Goal: Task Accomplishment & Management: Complete application form

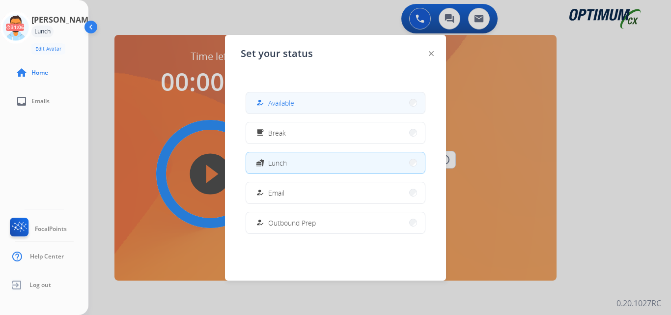
click at [289, 109] on button "how_to_reg Available" at bounding box center [335, 102] width 179 height 21
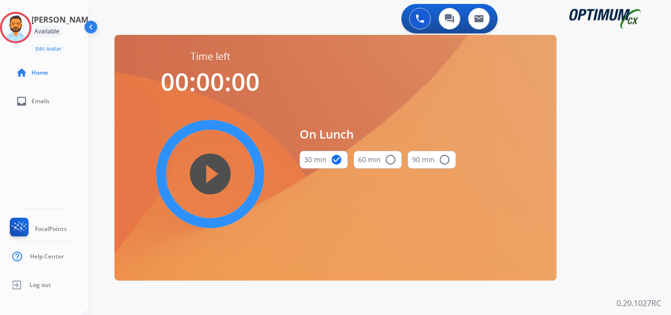
click at [291, 117] on div "On Lunch 30 min check_circle 60 min radio_button_unchecked 90 min radio_button_…" at bounding box center [370, 151] width 172 height 203
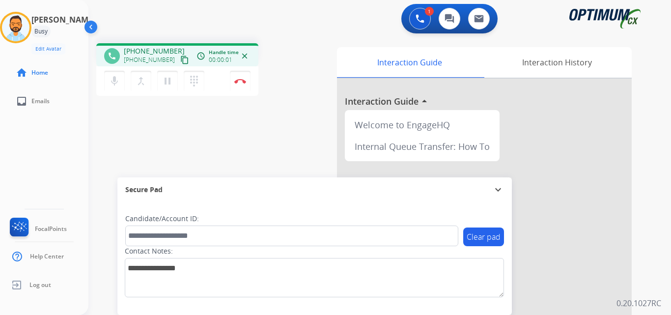
click at [180, 60] on mat-icon "content_copy" at bounding box center [184, 59] width 9 height 9
click at [237, 84] on button "Disconnect" at bounding box center [240, 81] width 21 height 21
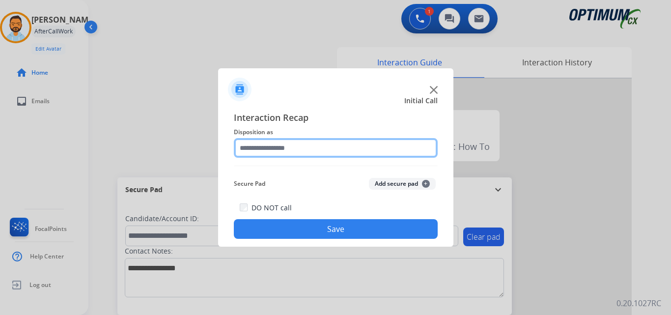
click at [319, 152] on input "text" at bounding box center [336, 148] width 204 height 20
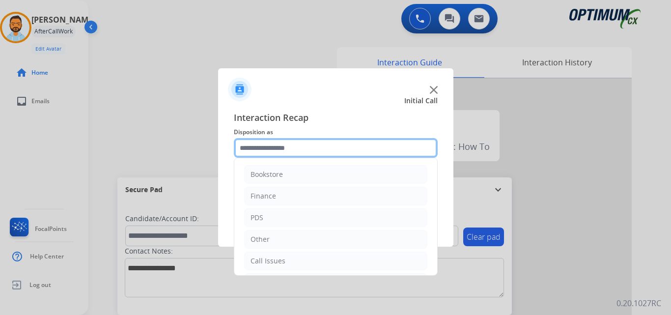
scroll to position [67, 0]
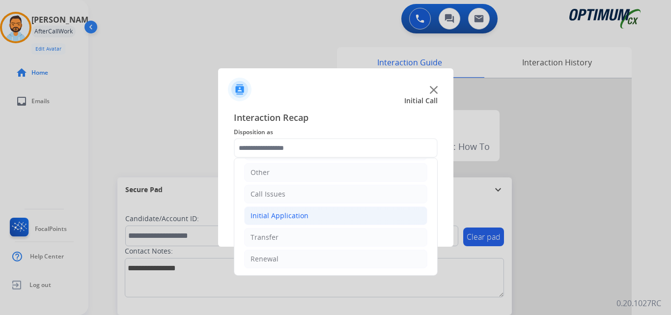
click at [307, 207] on li "Initial Application" at bounding box center [335, 215] width 183 height 19
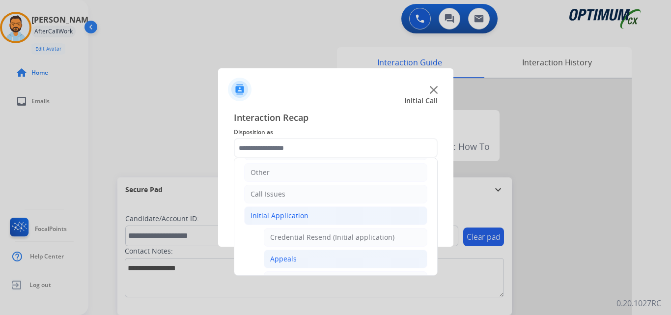
click at [296, 260] on li "Appeals" at bounding box center [346, 258] width 164 height 19
type input "*******"
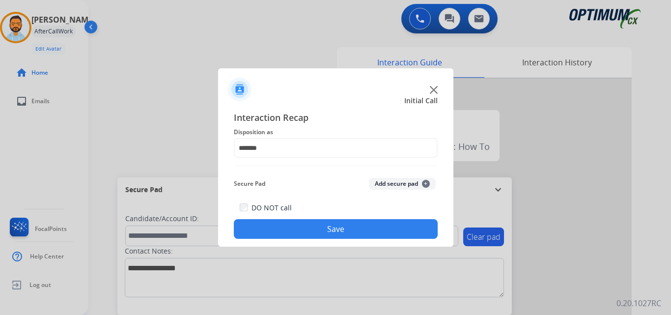
click at [301, 228] on button "Save" at bounding box center [336, 229] width 204 height 20
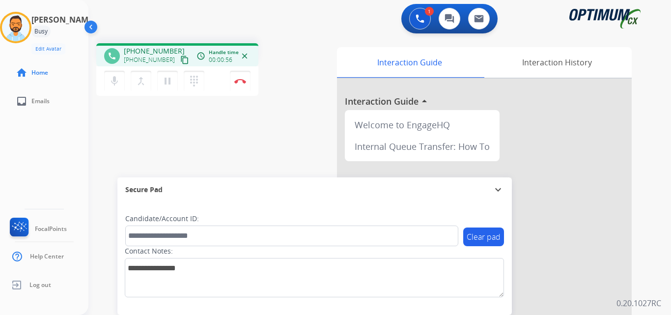
click at [180, 59] on mat-icon "content_copy" at bounding box center [184, 59] width 9 height 9
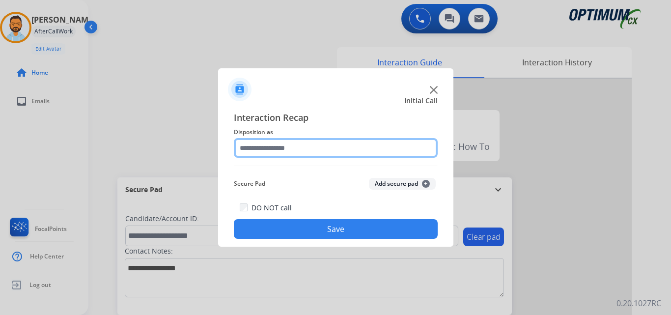
click at [297, 152] on input "text" at bounding box center [336, 148] width 204 height 20
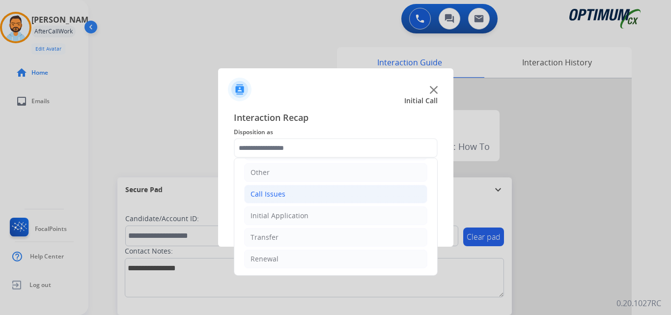
click at [290, 194] on li "Call Issues" at bounding box center [335, 194] width 183 height 19
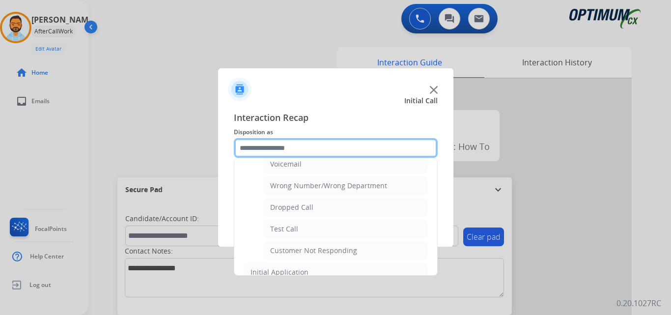
scroll to position [119, 0]
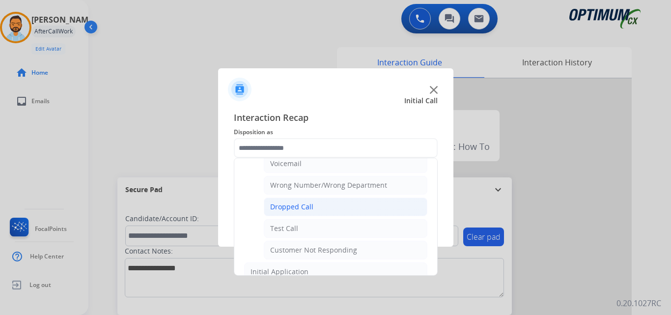
click at [311, 203] on div "Dropped Call" at bounding box center [291, 207] width 43 height 10
type input "**********"
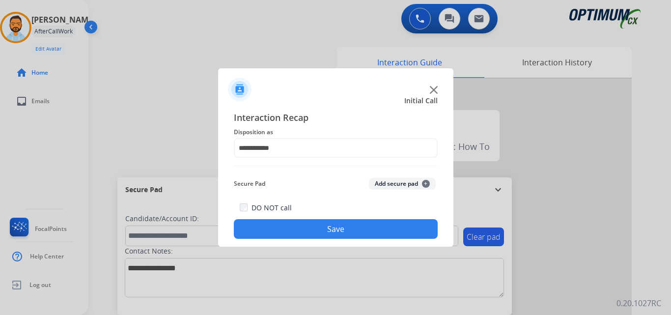
click at [317, 221] on button "Save" at bounding box center [336, 229] width 204 height 20
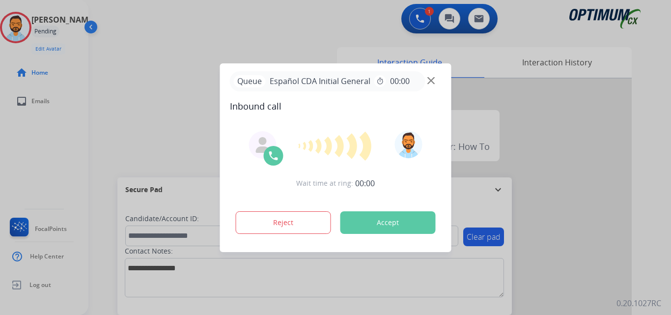
click at [377, 228] on button "Accept" at bounding box center [387, 222] width 95 height 23
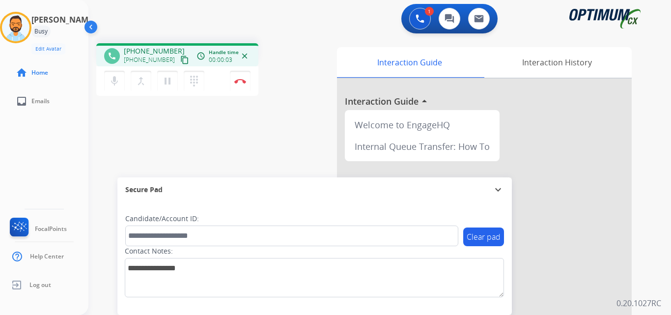
click at [180, 57] on mat-icon "content_copy" at bounding box center [184, 59] width 9 height 9
click at [242, 88] on button "Disconnect" at bounding box center [240, 81] width 21 height 21
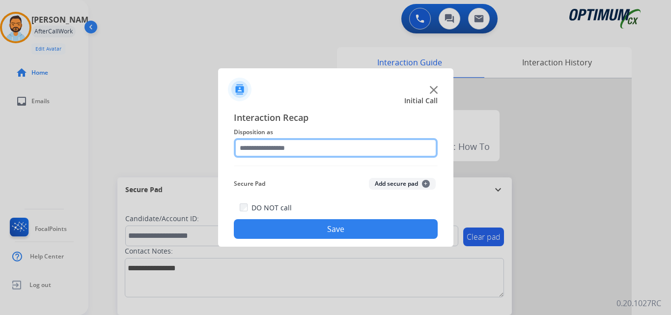
click at [335, 147] on input "text" at bounding box center [336, 148] width 204 height 20
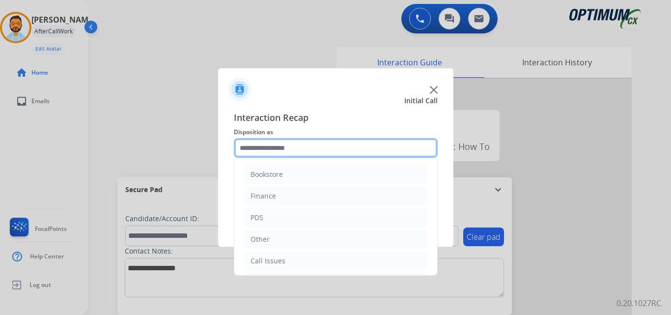
scroll to position [67, 0]
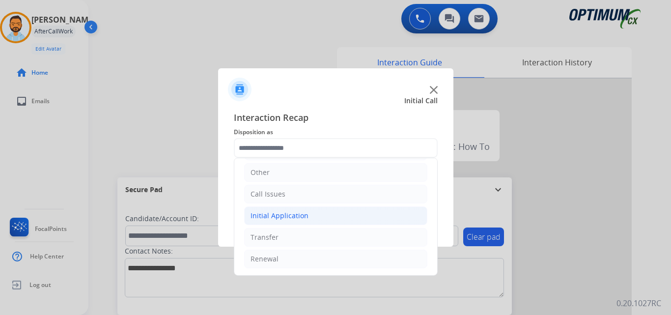
click at [310, 211] on li "Initial Application" at bounding box center [335, 215] width 183 height 19
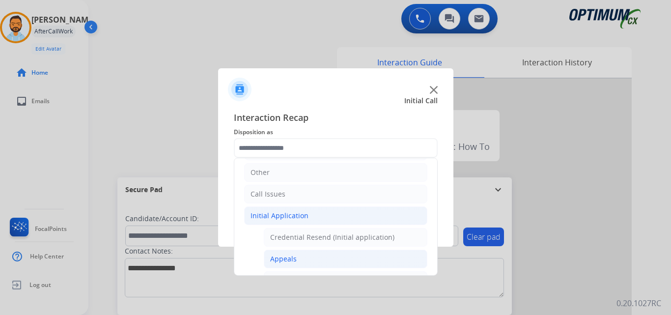
click at [304, 261] on li "Appeals" at bounding box center [346, 258] width 164 height 19
type input "*******"
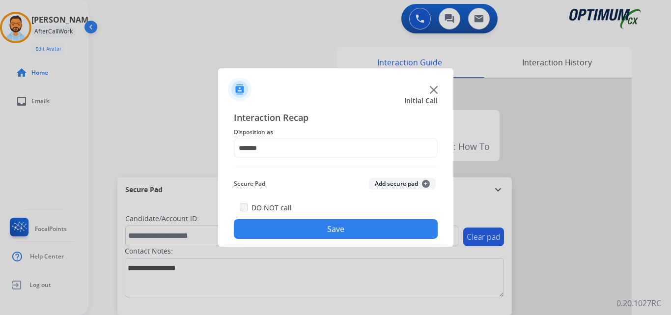
click at [328, 228] on button "Save" at bounding box center [336, 229] width 204 height 20
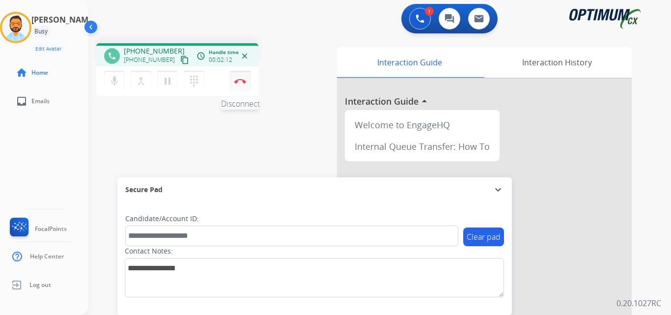
click at [240, 82] on img at bounding box center [240, 81] width 12 height 5
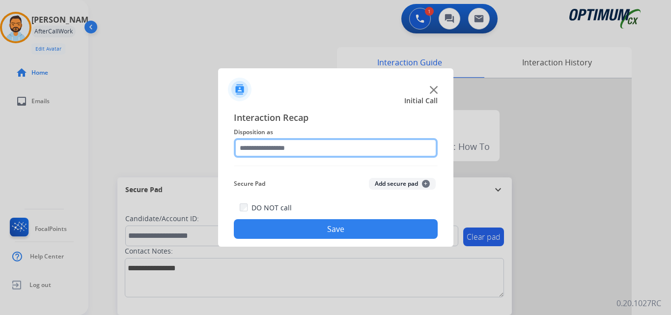
click at [321, 145] on input "text" at bounding box center [336, 148] width 204 height 20
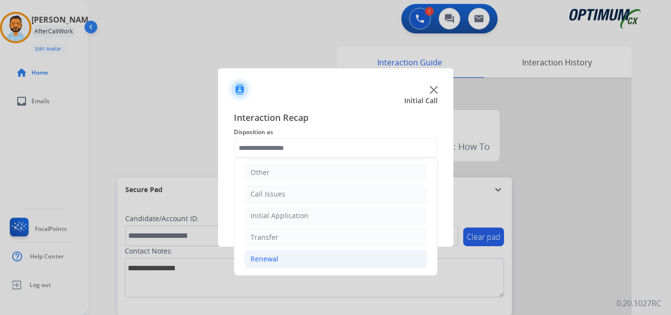
click at [296, 260] on li "Renewal" at bounding box center [335, 258] width 183 height 19
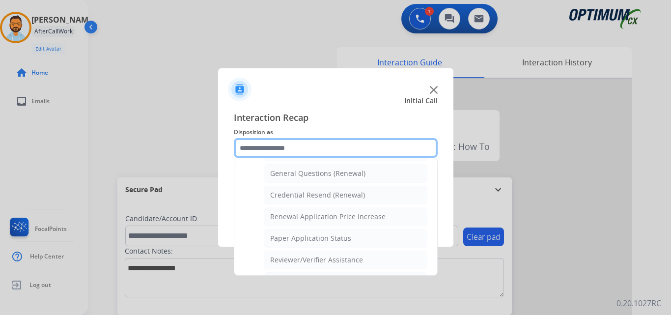
scroll to position [290, 0]
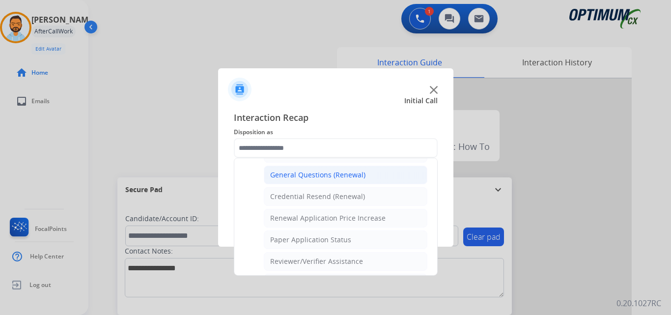
click at [327, 171] on div "General Questions (Renewal)" at bounding box center [317, 175] width 95 height 10
type input "**********"
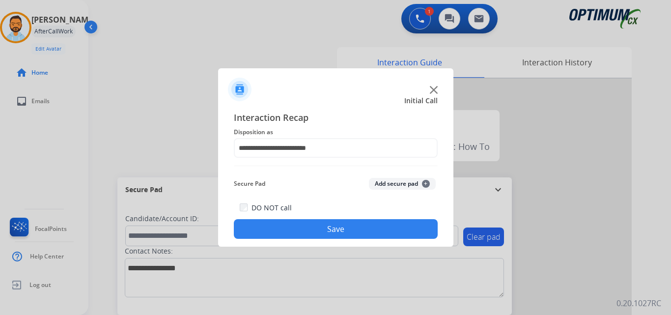
click at [342, 230] on button "Save" at bounding box center [336, 229] width 204 height 20
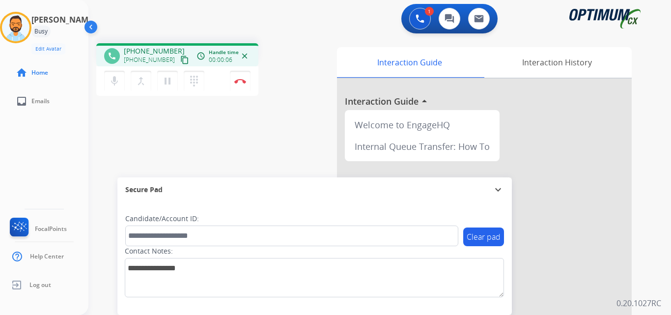
click at [180, 58] on mat-icon "content_copy" at bounding box center [184, 59] width 9 height 9
click at [245, 76] on button "Disconnect" at bounding box center [240, 81] width 21 height 21
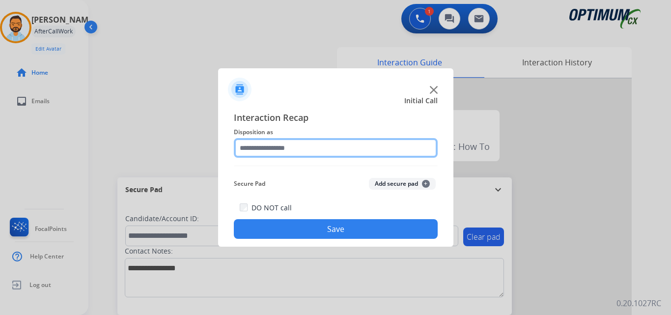
click at [347, 152] on input "text" at bounding box center [336, 148] width 204 height 20
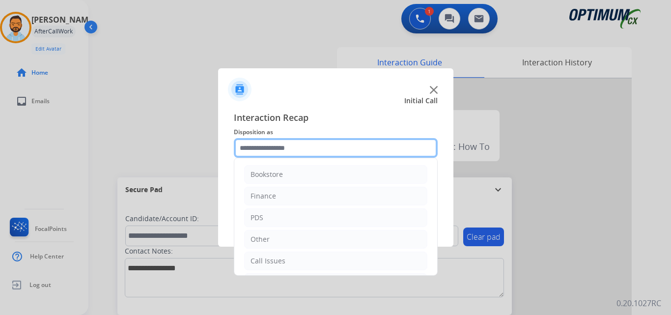
scroll to position [67, 0]
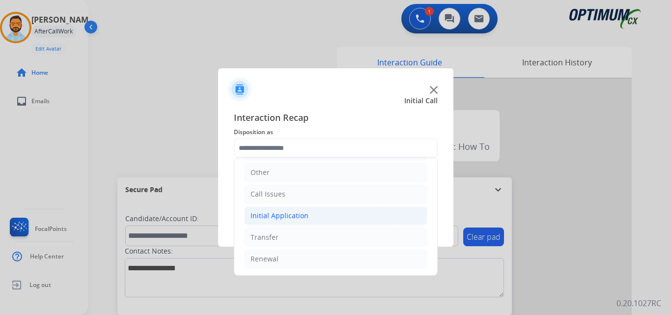
click at [301, 221] on li "Initial Application" at bounding box center [335, 215] width 183 height 19
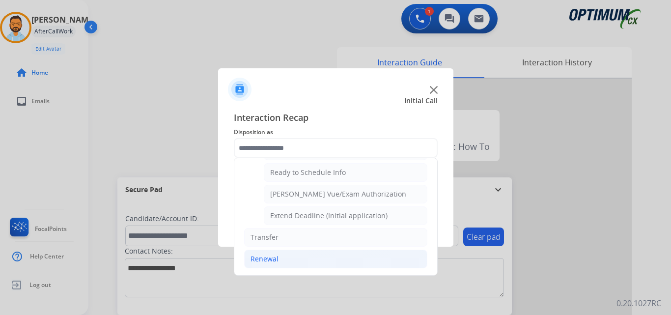
click at [281, 256] on li "Renewal" at bounding box center [335, 258] width 183 height 19
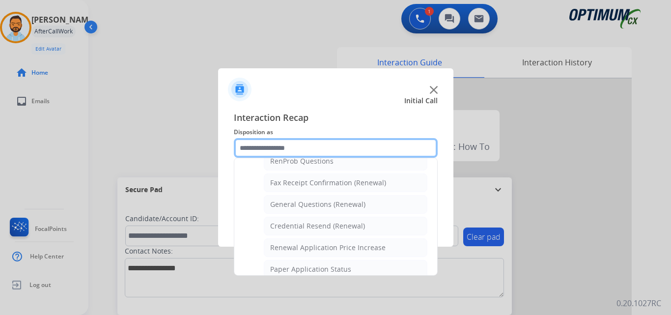
scroll to position [260, 0]
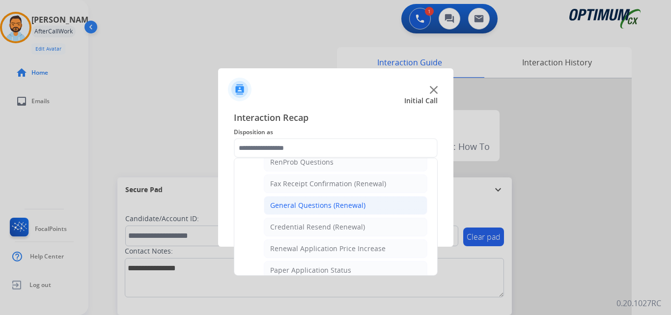
click at [323, 211] on li "General Questions (Renewal)" at bounding box center [346, 205] width 164 height 19
type input "**********"
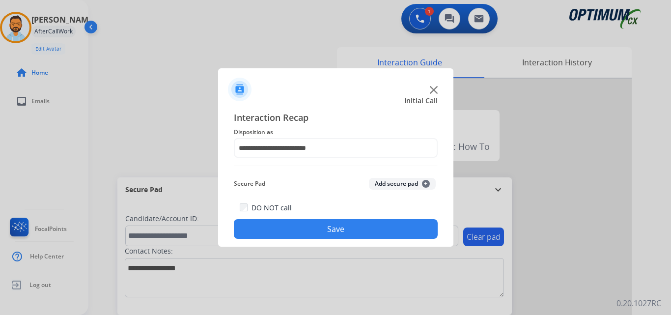
click at [332, 232] on button "Save" at bounding box center [336, 229] width 204 height 20
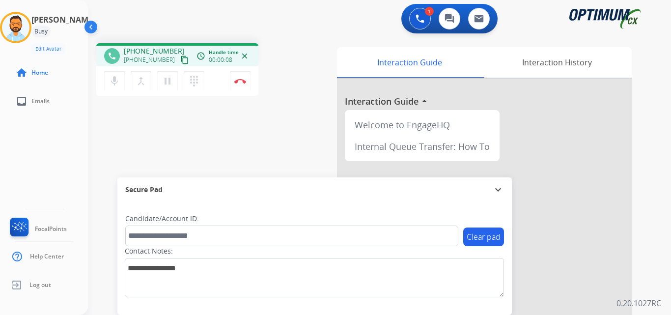
click at [180, 64] on mat-icon "content_copy" at bounding box center [184, 59] width 9 height 9
click at [241, 79] on img at bounding box center [240, 81] width 12 height 5
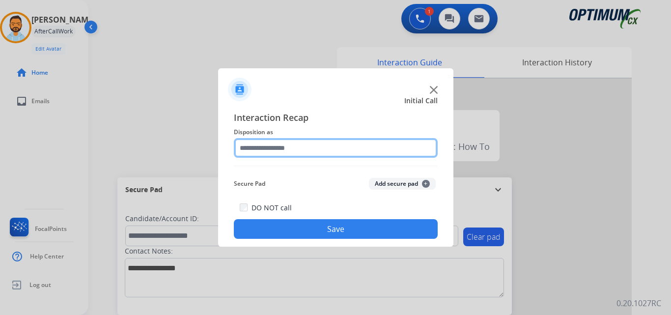
click at [345, 143] on input "text" at bounding box center [336, 148] width 204 height 20
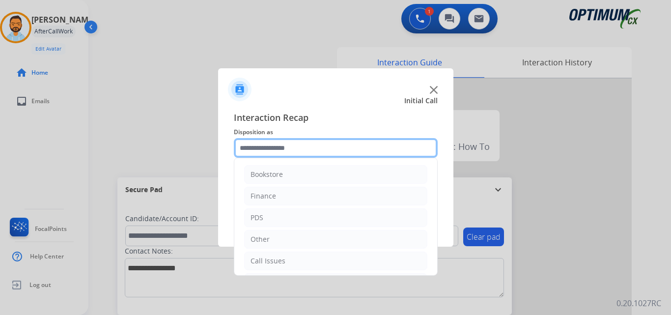
scroll to position [67, 0]
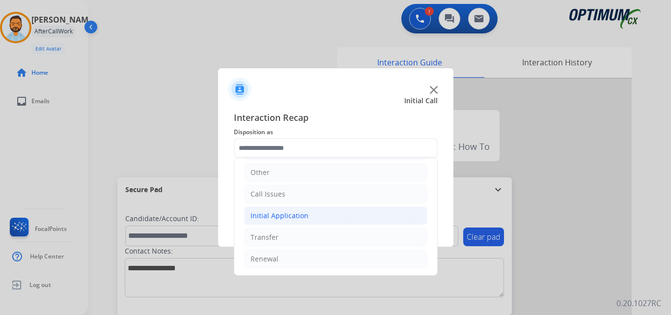
click at [305, 221] on div "Initial Application" at bounding box center [279, 216] width 58 height 10
click at [308, 218] on li "Initial Application" at bounding box center [335, 215] width 183 height 19
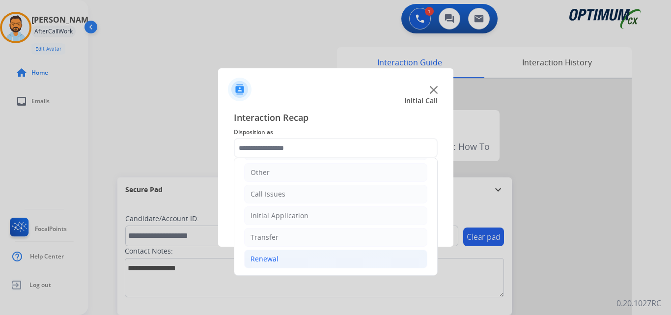
click at [290, 268] on li "Renewal" at bounding box center [335, 258] width 183 height 19
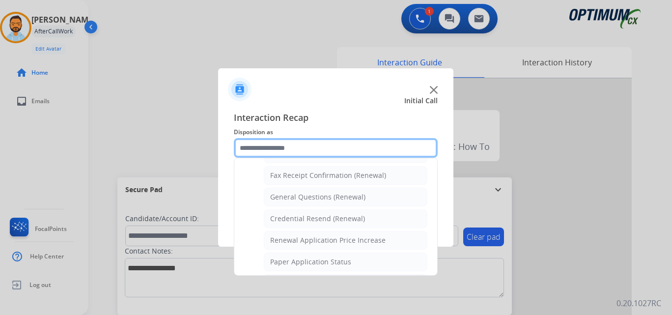
scroll to position [267, 0]
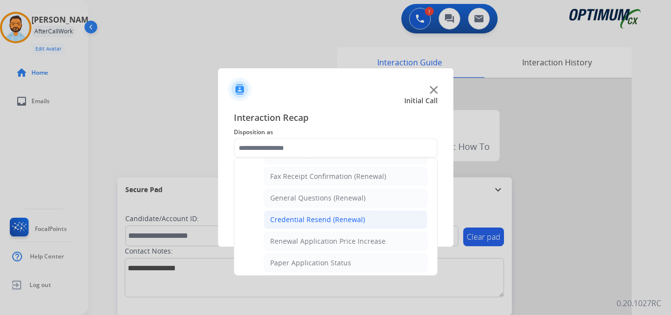
click at [337, 220] on div "Credential Resend (Renewal)" at bounding box center [317, 220] width 95 height 10
type input "**********"
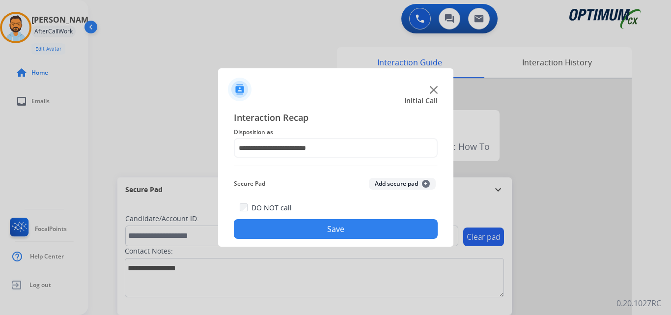
click at [356, 230] on button "Save" at bounding box center [336, 229] width 204 height 20
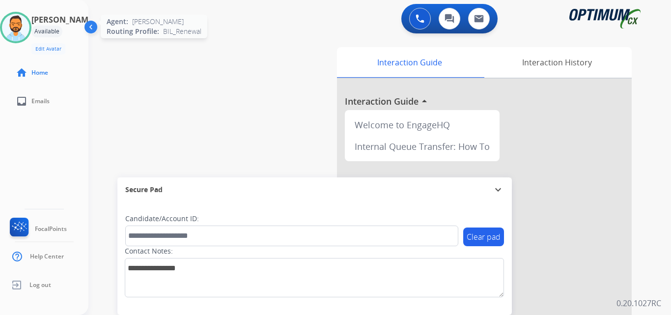
click at [29, 28] on img at bounding box center [16, 28] width 28 height 28
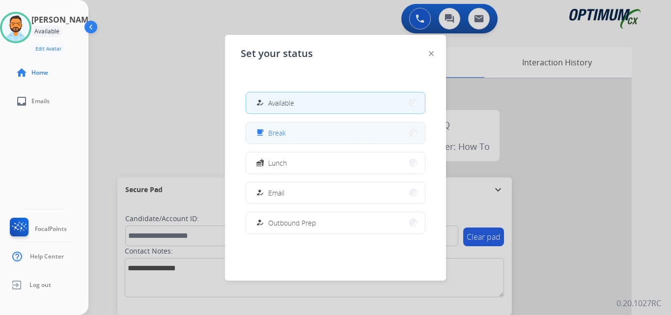
click at [279, 139] on button "free_breakfast Break" at bounding box center [335, 132] width 179 height 21
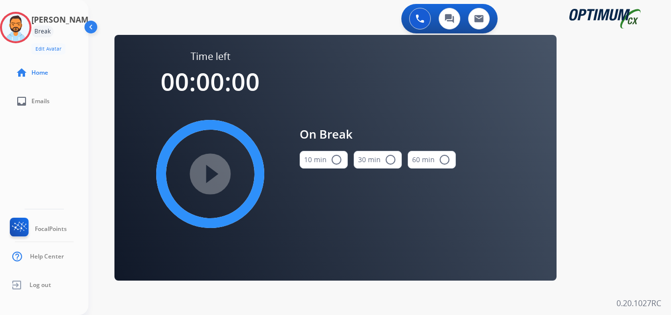
click at [322, 160] on button "10 min radio_button_unchecked" at bounding box center [324, 160] width 48 height 18
click at [207, 173] on mat-icon "play_circle_filled" at bounding box center [210, 174] width 12 height 12
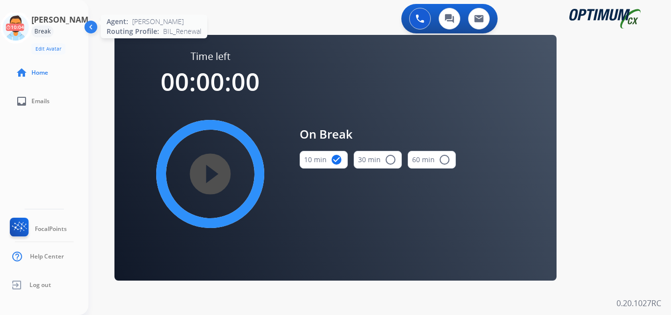
click at [32, 28] on icon at bounding box center [16, 28] width 32 height 32
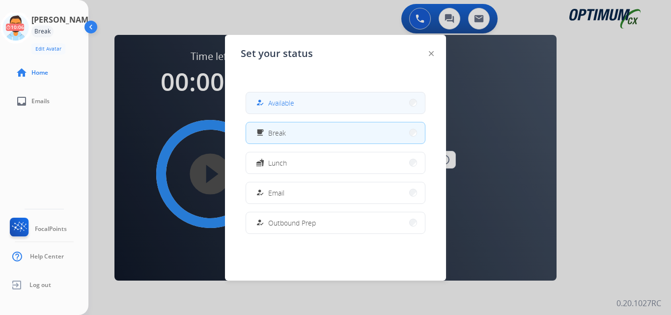
click at [302, 104] on button "how_to_reg Available" at bounding box center [335, 102] width 179 height 21
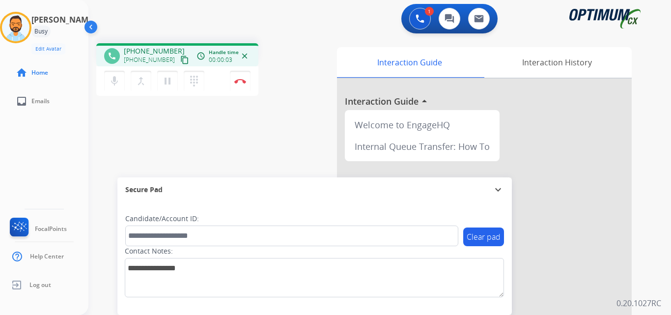
click at [179, 58] on button "content_copy" at bounding box center [185, 60] width 12 height 12
click at [180, 59] on mat-icon "content_copy" at bounding box center [184, 59] width 9 height 9
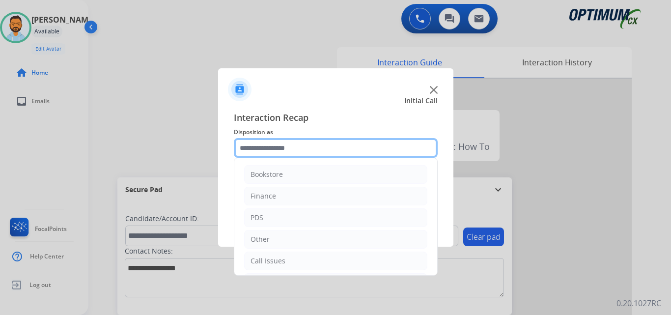
click at [258, 150] on input "text" at bounding box center [336, 148] width 204 height 20
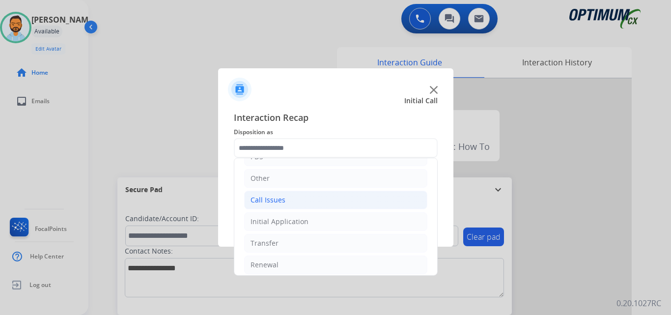
click at [301, 203] on li "Call Issues" at bounding box center [335, 200] width 183 height 19
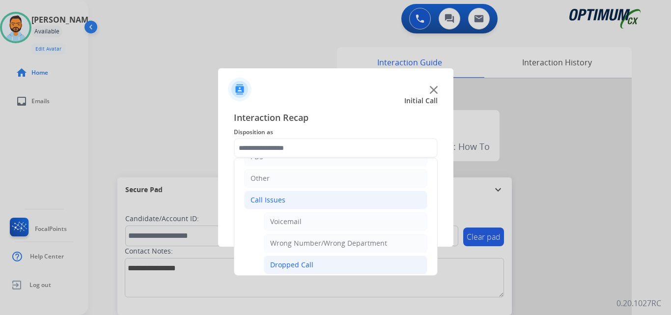
click at [314, 262] on li "Dropped Call" at bounding box center [346, 264] width 164 height 19
type input "**********"
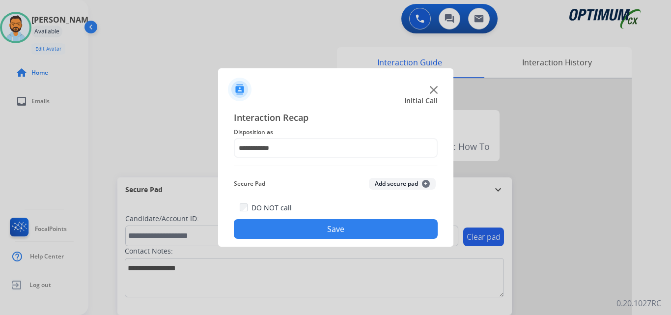
click at [343, 233] on button "Save" at bounding box center [336, 229] width 204 height 20
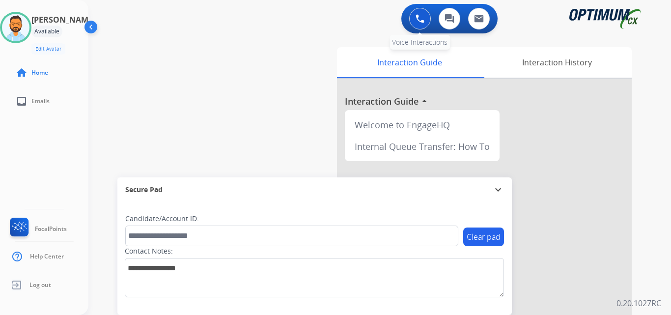
click at [421, 18] on img at bounding box center [419, 18] width 9 height 9
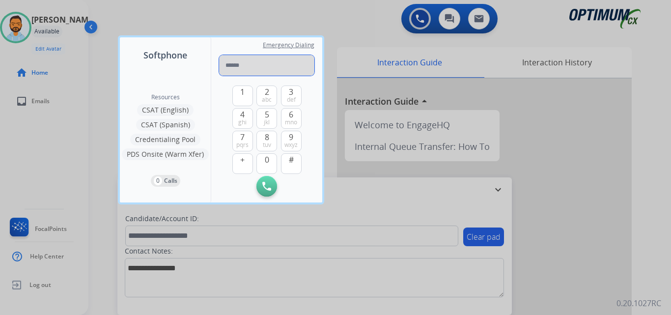
paste input "**********"
type input "**********"
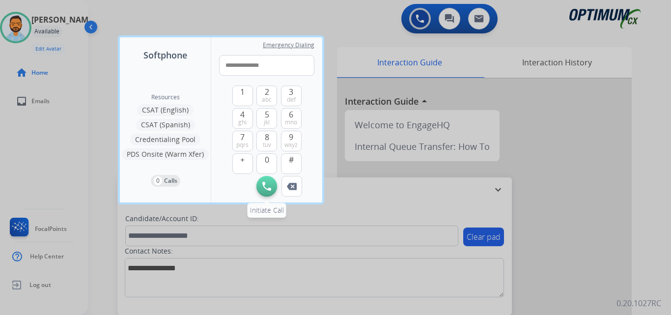
click at [267, 184] on img at bounding box center [266, 186] width 9 height 9
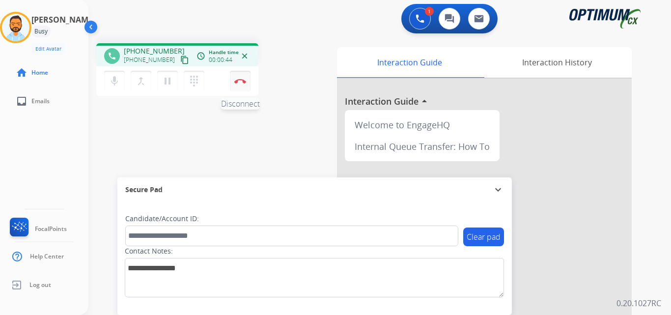
click at [242, 81] on img at bounding box center [240, 81] width 12 height 5
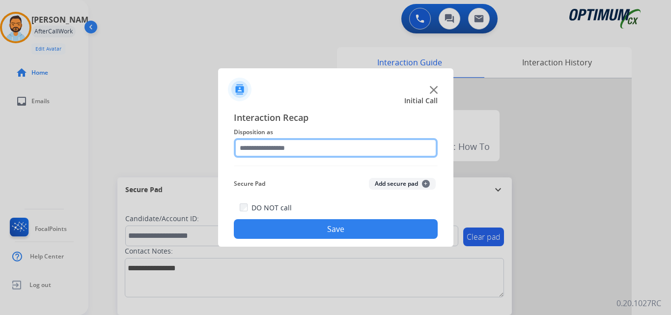
click at [298, 147] on input "text" at bounding box center [336, 148] width 204 height 20
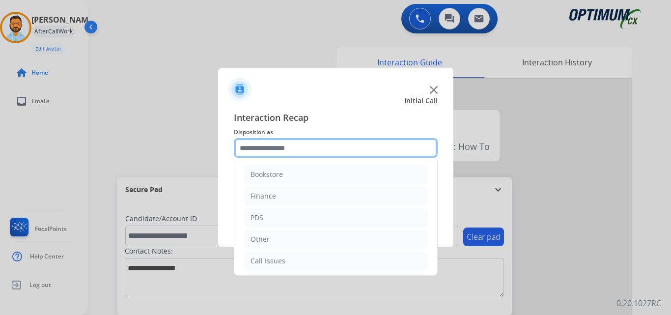
scroll to position [67, 0]
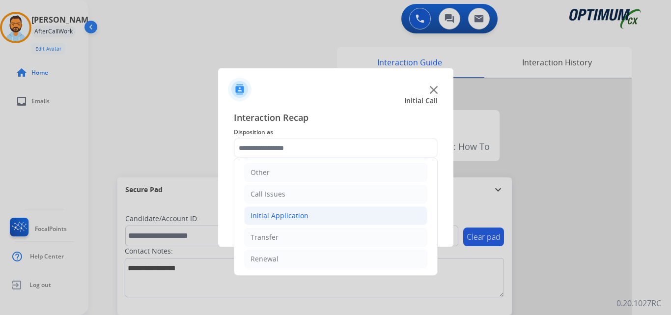
click at [304, 218] on div "Initial Application" at bounding box center [279, 216] width 58 height 10
click at [317, 243] on li "Credential Resend (Initial application)" at bounding box center [346, 237] width 164 height 19
type input "**********"
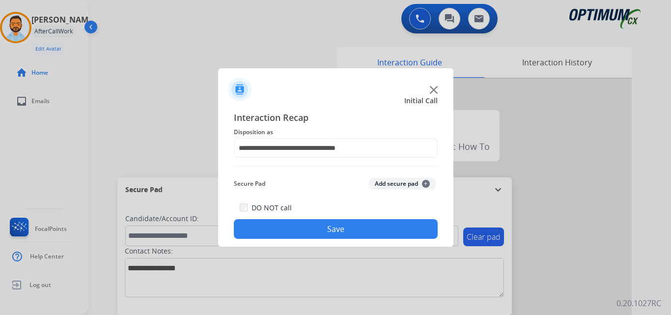
click at [334, 224] on button "Save" at bounding box center [336, 229] width 204 height 20
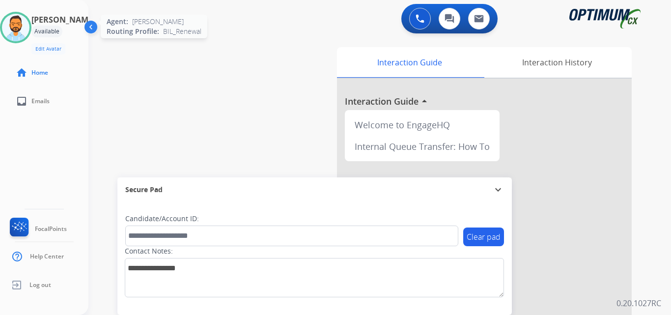
click at [29, 28] on img at bounding box center [16, 28] width 28 height 28
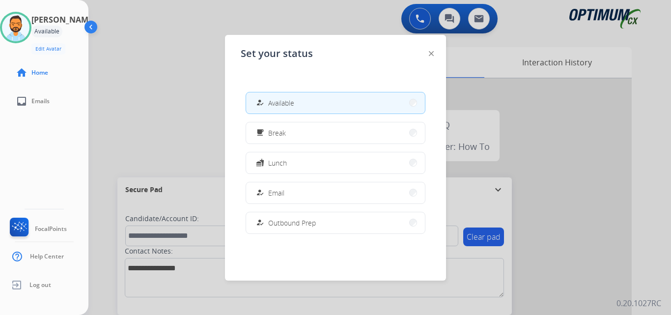
click at [169, 59] on div at bounding box center [335, 157] width 671 height 315
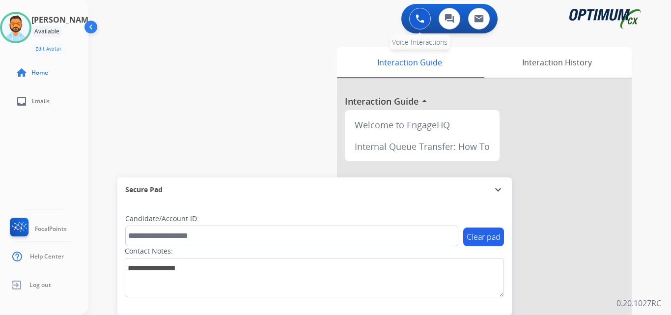
click at [426, 23] on button at bounding box center [420, 19] width 22 height 22
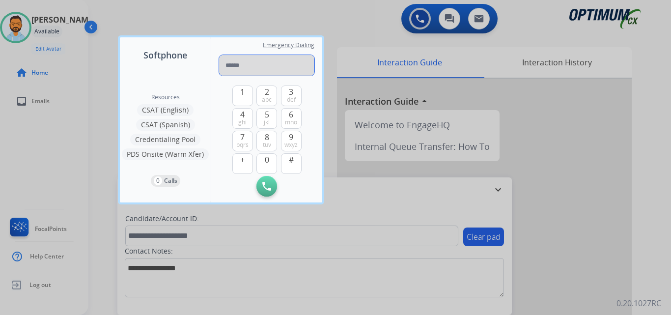
paste input "**********"
type input "**********"
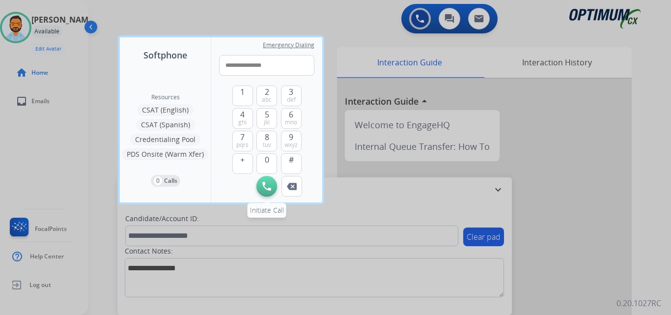
click at [271, 188] on img at bounding box center [266, 186] width 9 height 9
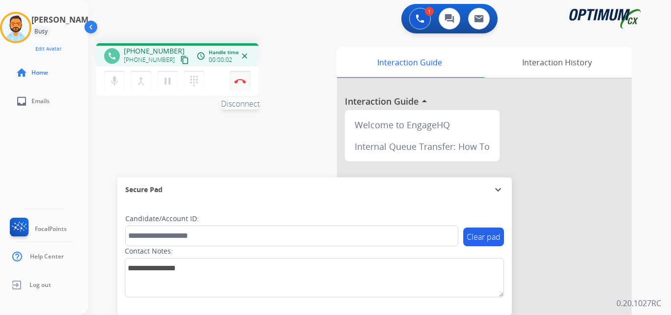
click at [241, 84] on button "Disconnect" at bounding box center [240, 81] width 21 height 21
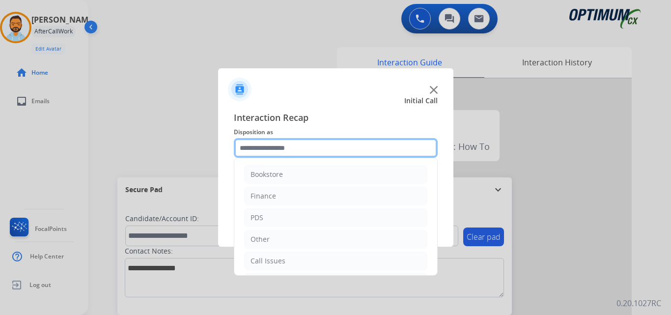
click at [337, 149] on input "text" at bounding box center [336, 148] width 204 height 20
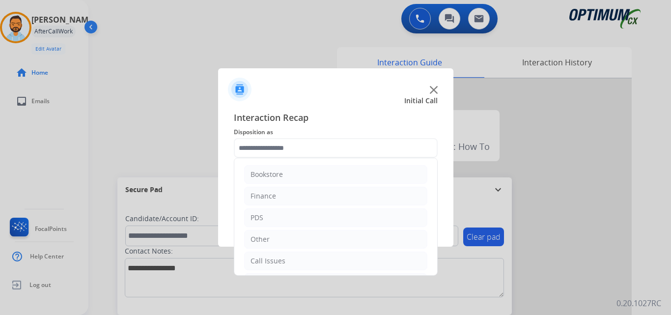
click at [159, 135] on div at bounding box center [335, 157] width 671 height 315
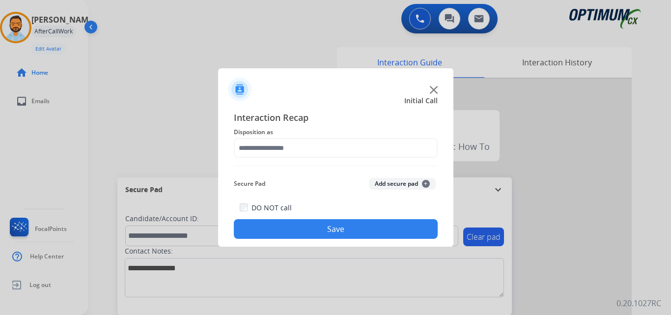
click at [432, 87] on img at bounding box center [434, 90] width 8 height 8
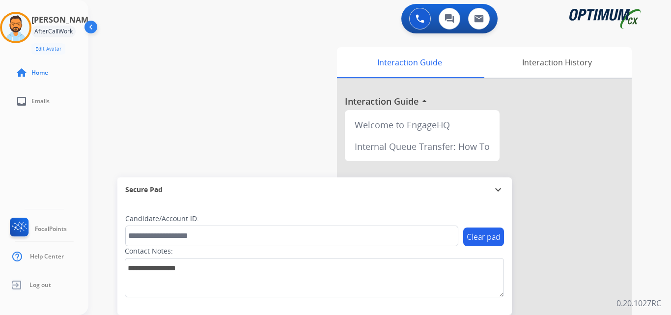
click at [273, 2] on app-navbar "0 Voice Interactions 0 Chat Interactions 0 Email Interactions" at bounding box center [367, 17] width 559 height 35
click at [423, 16] on img at bounding box center [419, 18] width 9 height 9
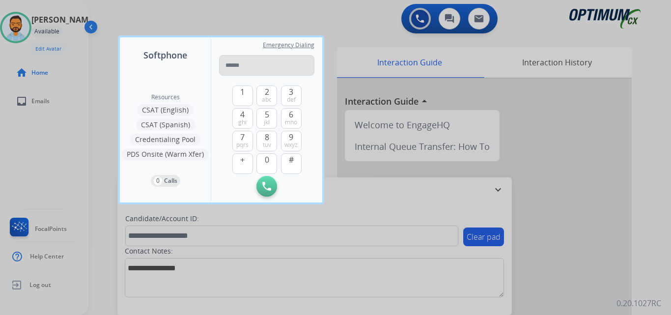
type input "**********"
click at [361, 27] on div at bounding box center [335, 157] width 671 height 315
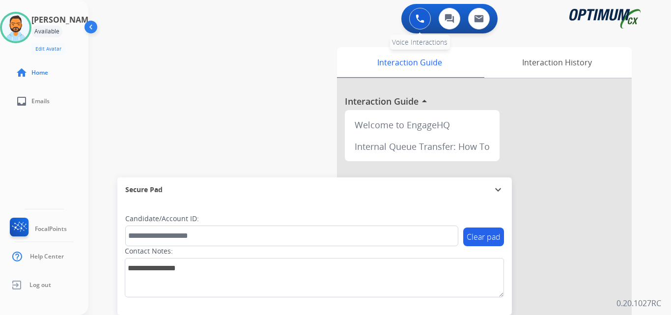
click at [417, 16] on img at bounding box center [419, 18] width 9 height 9
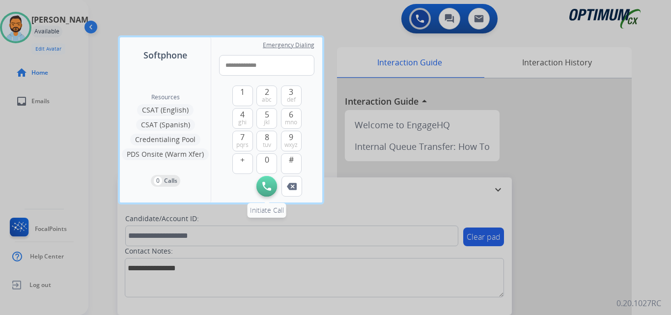
type input "**********"
click at [266, 184] on img at bounding box center [266, 186] width 9 height 9
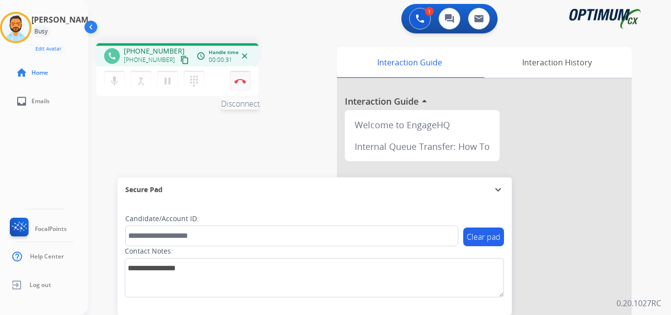
click at [242, 83] on button "Disconnect" at bounding box center [240, 81] width 21 height 21
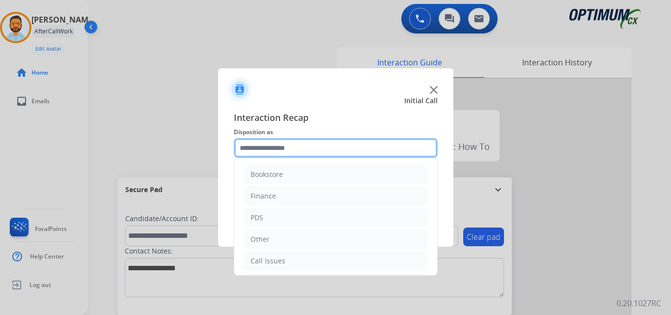
click at [286, 152] on input "text" at bounding box center [336, 148] width 204 height 20
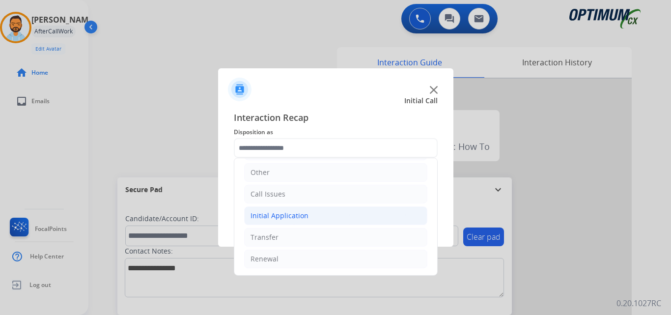
click at [300, 216] on div "Initial Application" at bounding box center [279, 216] width 58 height 10
click at [317, 236] on div "Credential Resend (Initial application)" at bounding box center [332, 237] width 124 height 10
type input "**********"
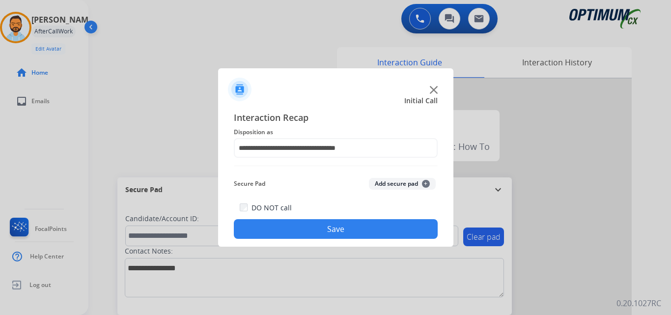
click at [319, 225] on button "Save" at bounding box center [336, 229] width 204 height 20
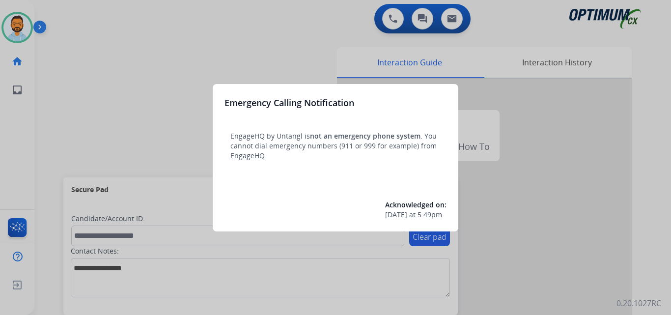
click at [73, 102] on div at bounding box center [335, 157] width 671 height 315
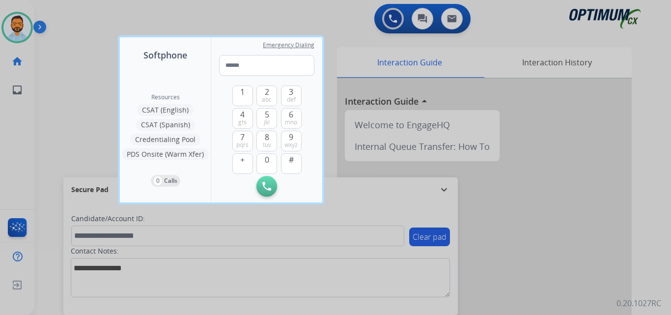
click at [73, 102] on div at bounding box center [335, 157] width 671 height 315
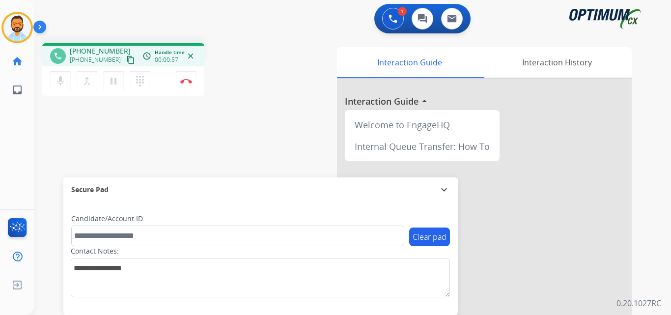
click at [126, 62] on mat-icon "content_copy" at bounding box center [130, 59] width 9 height 9
click at [179, 82] on button "Disconnect" at bounding box center [186, 81] width 21 height 21
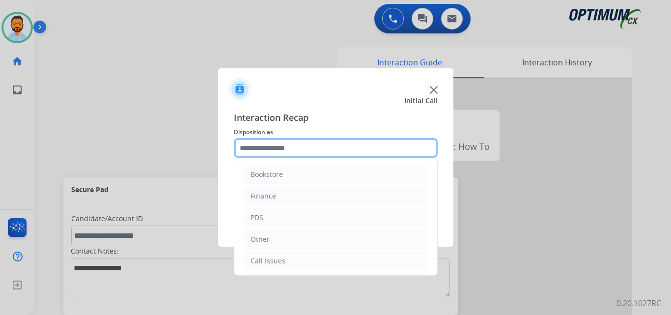
click at [294, 147] on input "text" at bounding box center [336, 148] width 204 height 20
click at [293, 143] on input "text" at bounding box center [336, 148] width 204 height 20
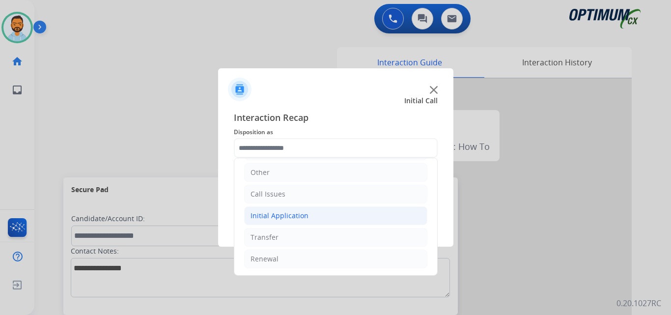
click at [303, 215] on div "Initial Application" at bounding box center [279, 216] width 58 height 10
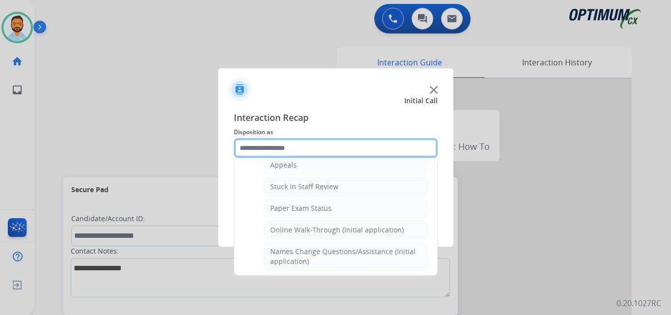
scroll to position [167, 0]
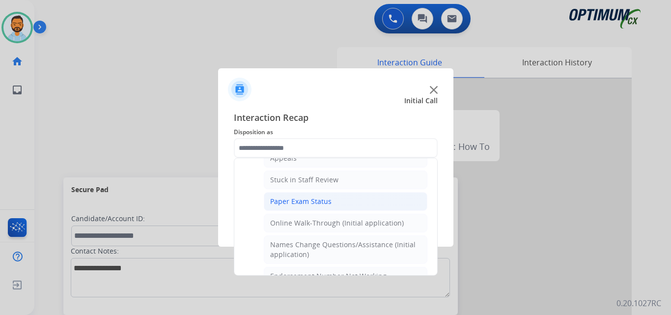
click at [342, 203] on li "Paper Exam Status" at bounding box center [346, 201] width 164 height 19
type input "**********"
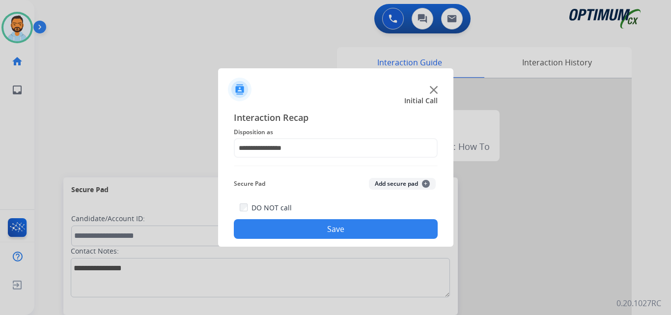
click at [331, 232] on button "Save" at bounding box center [336, 229] width 204 height 20
